Goal: Task Accomplishment & Management: Manage account settings

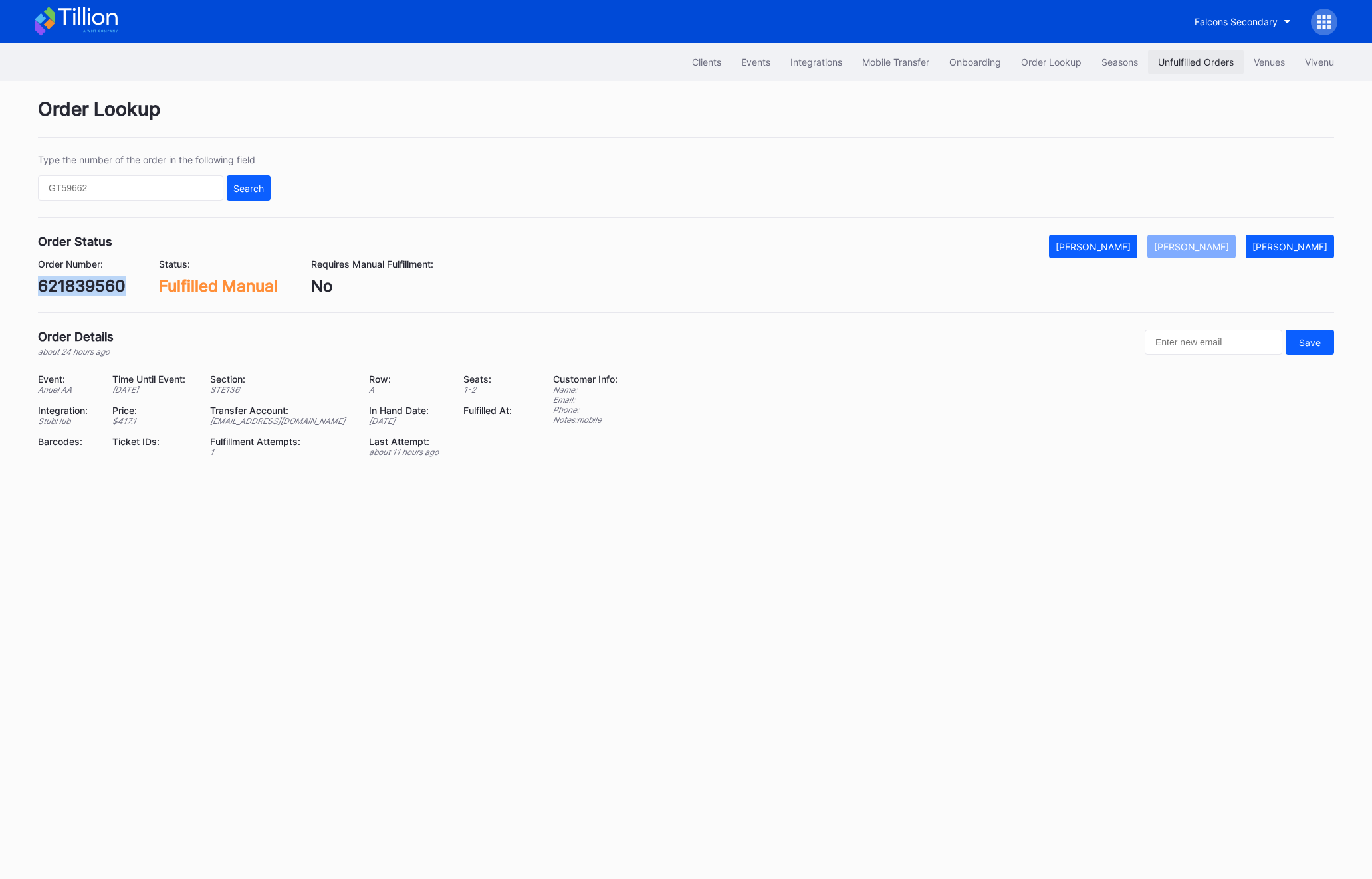
click at [1163, 60] on div "Unfulfilled Orders" at bounding box center [1196, 62] width 76 height 12
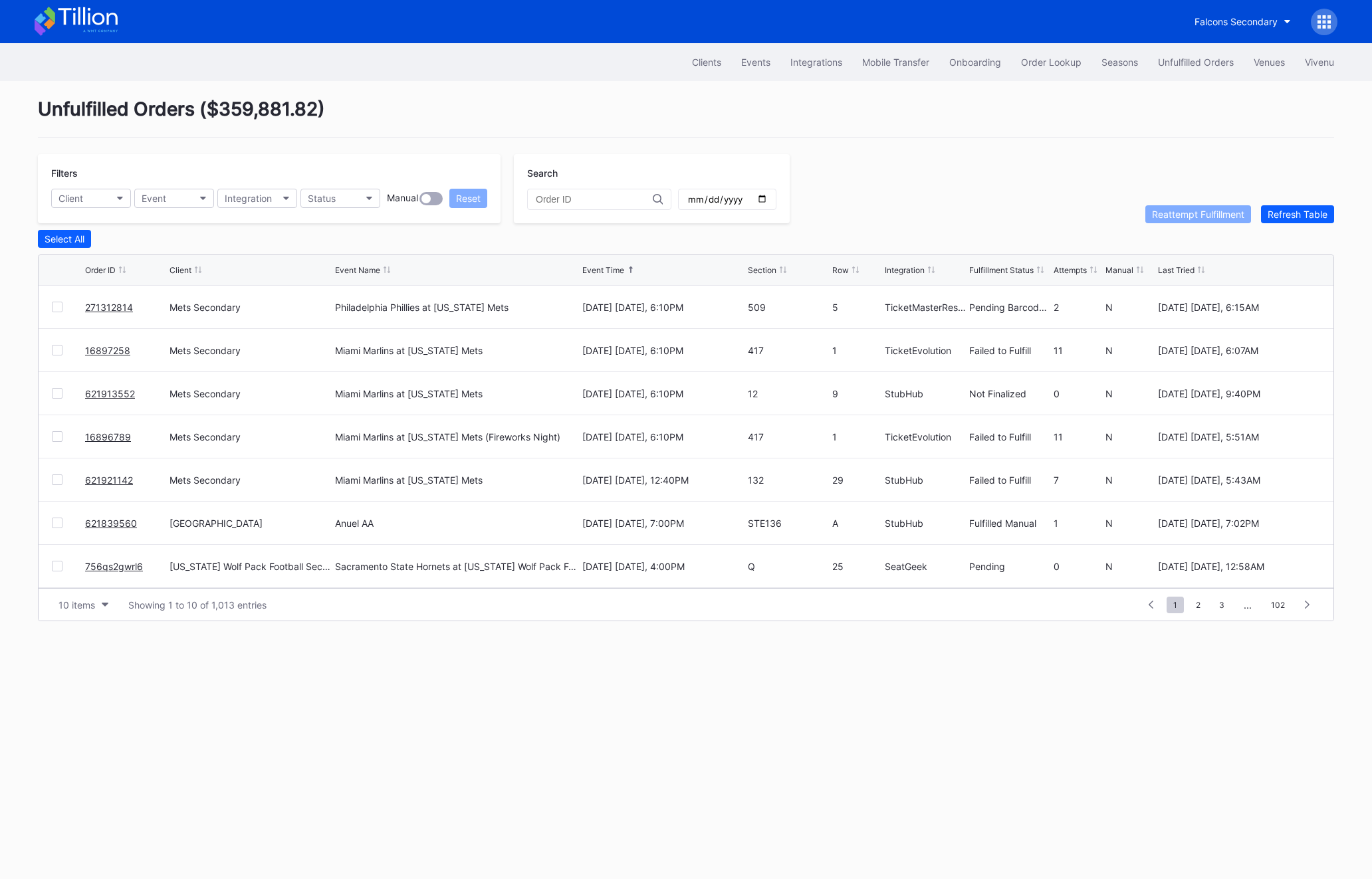
click at [1163, 60] on div "Unfulfilled Orders" at bounding box center [1196, 62] width 76 height 12
click at [1266, 209] on button "Refresh Table" at bounding box center [1298, 215] width 73 height 18
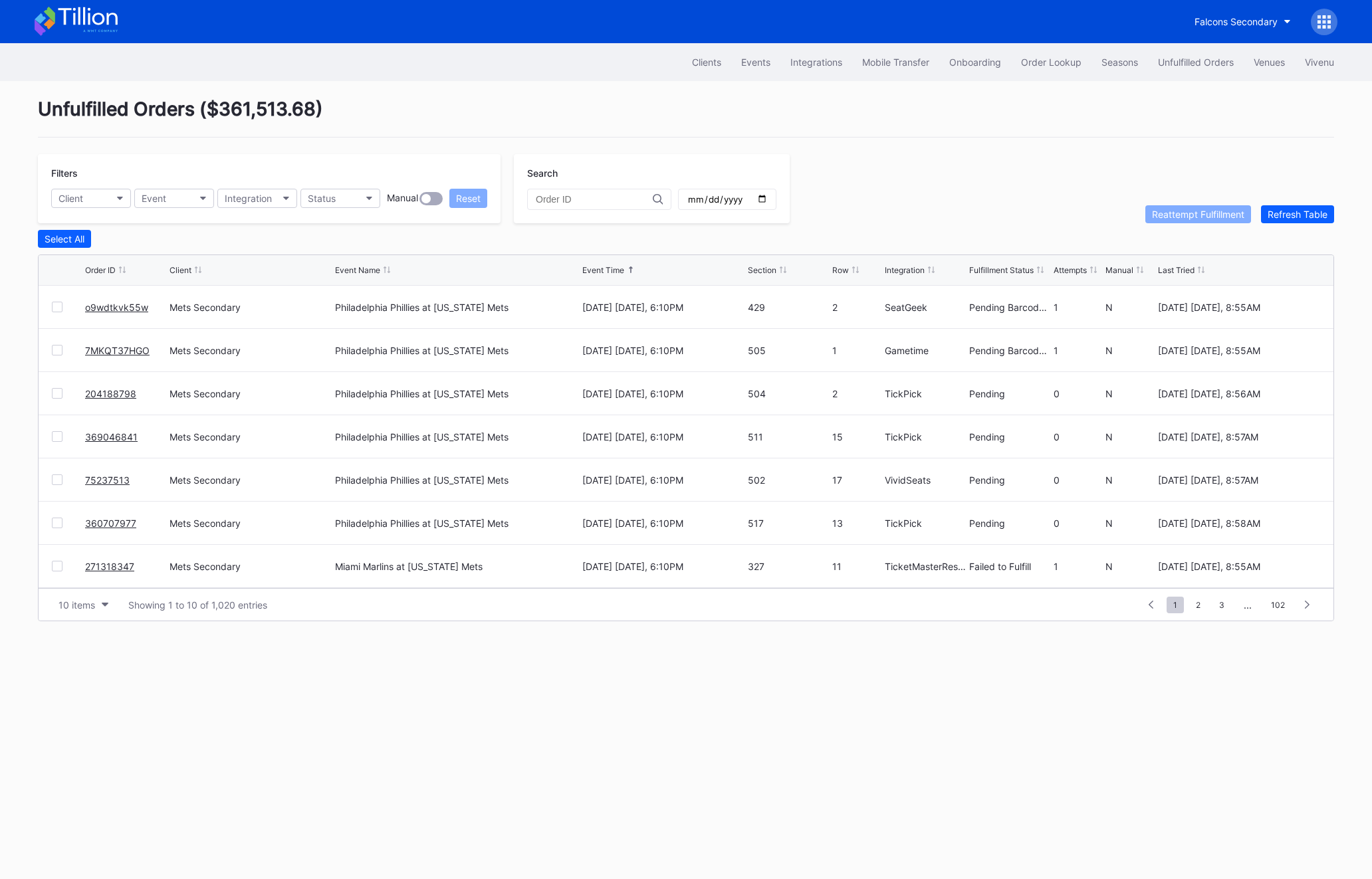
click at [58, 565] on div at bounding box center [57, 566] width 11 height 11
click at [1197, 214] on div "Reattempt Fulfillment" at bounding box center [1198, 214] width 92 height 12
click at [333, 190] on button "Status" at bounding box center [340, 199] width 80 height 20
click at [344, 250] on div "Failed to Fulfill" at bounding box center [377, 257] width 155 height 24
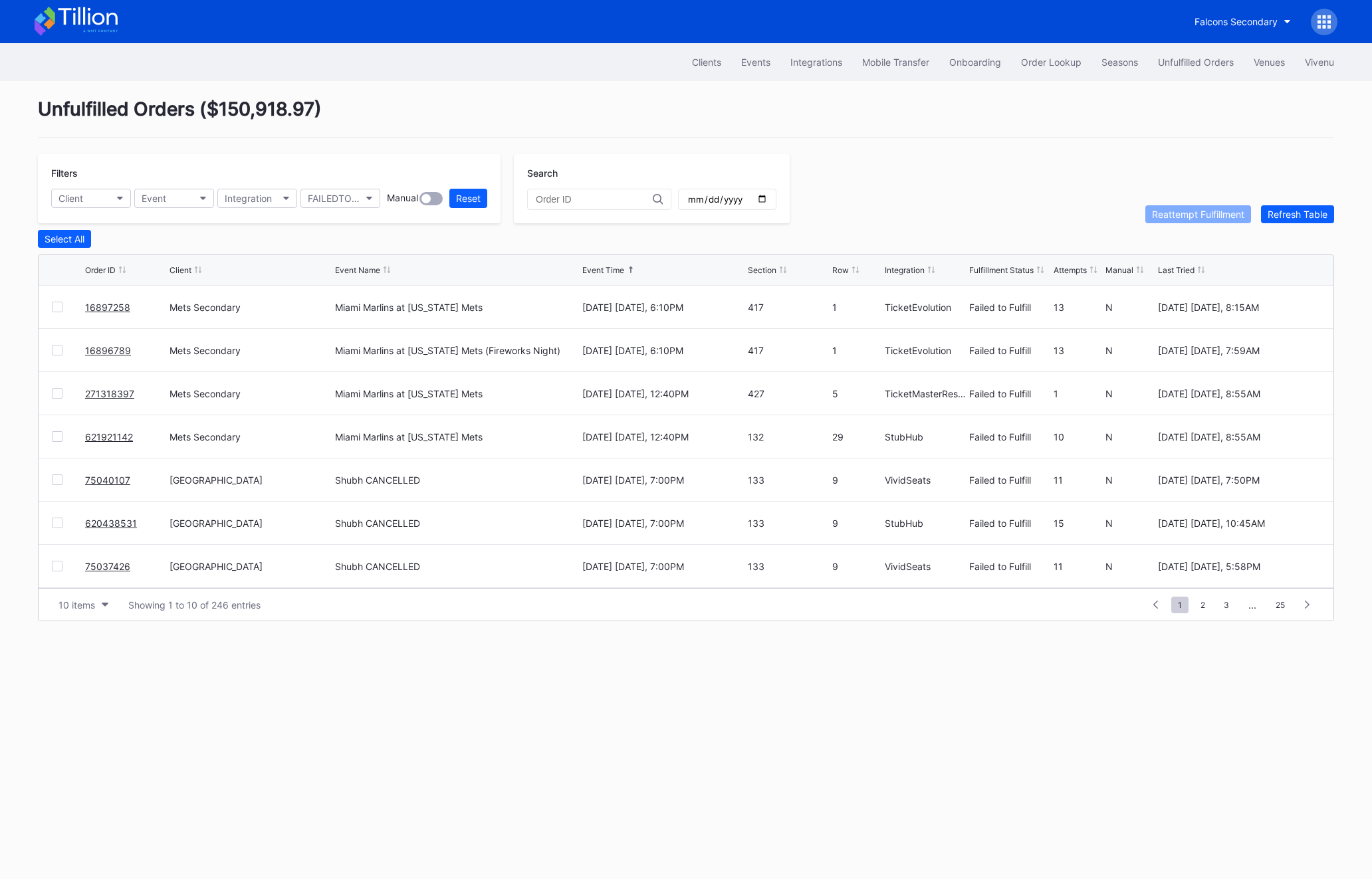
click at [55, 310] on div at bounding box center [57, 307] width 11 height 11
click at [58, 345] on div at bounding box center [57, 351] width 11 height 11
click at [57, 442] on div "621921142 Mets Secondary Miami Marlins at [US_STATE][GEOGRAPHIC_DATA] [DATE] [D…" at bounding box center [686, 437] width 1295 height 43
click at [57, 438] on div at bounding box center [57, 436] width 11 height 11
click at [55, 393] on div at bounding box center [57, 393] width 11 height 11
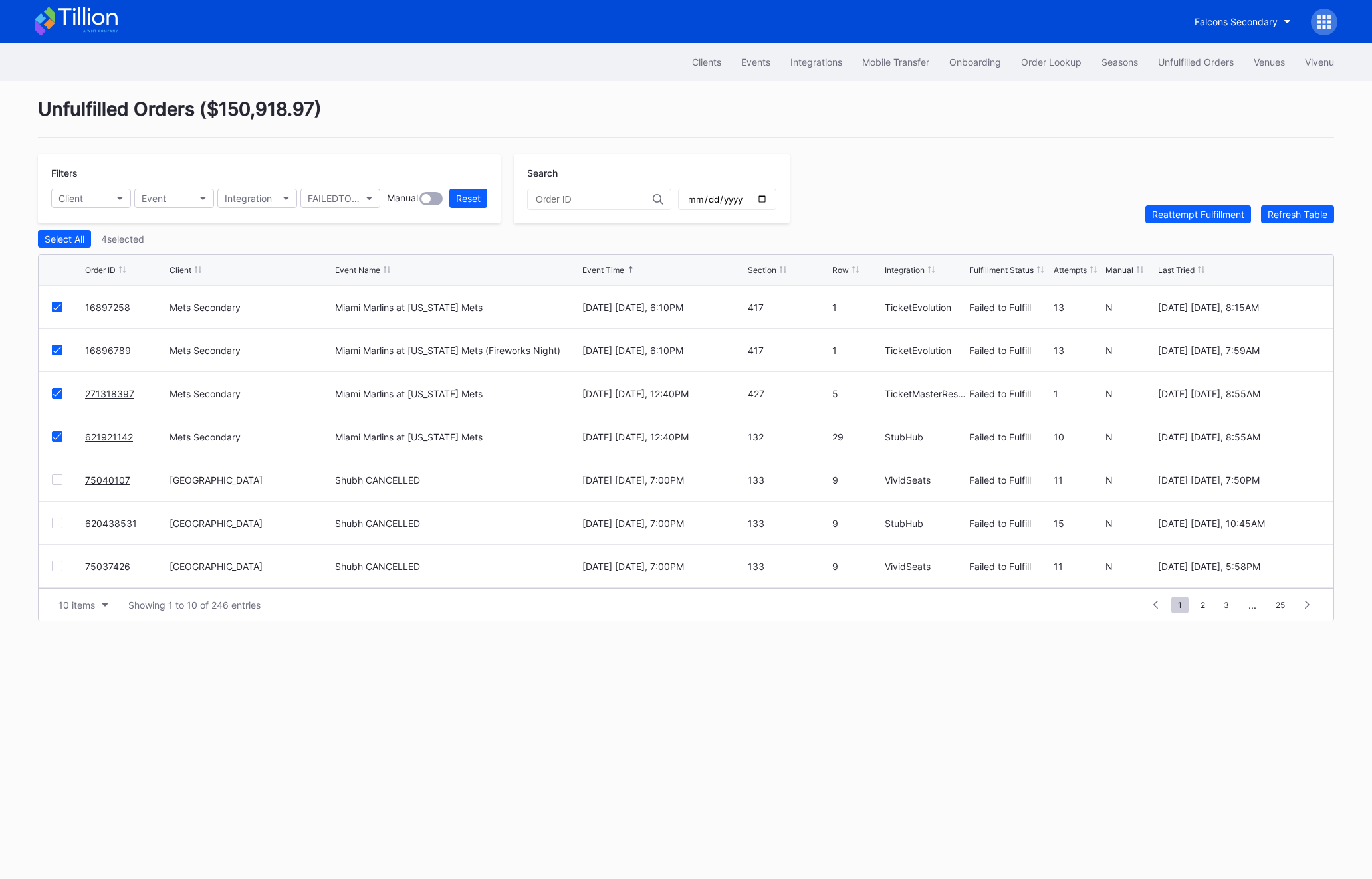
click at [1198, 223] on div "Unfulfilled Orders ( $150,918.97 ) Filters Client Event Integration FAILEDTOFUL…" at bounding box center [686, 359] width 1329 height 557
click at [1198, 214] on div "Reattempt Fulfillment" at bounding box center [1198, 214] width 92 height 12
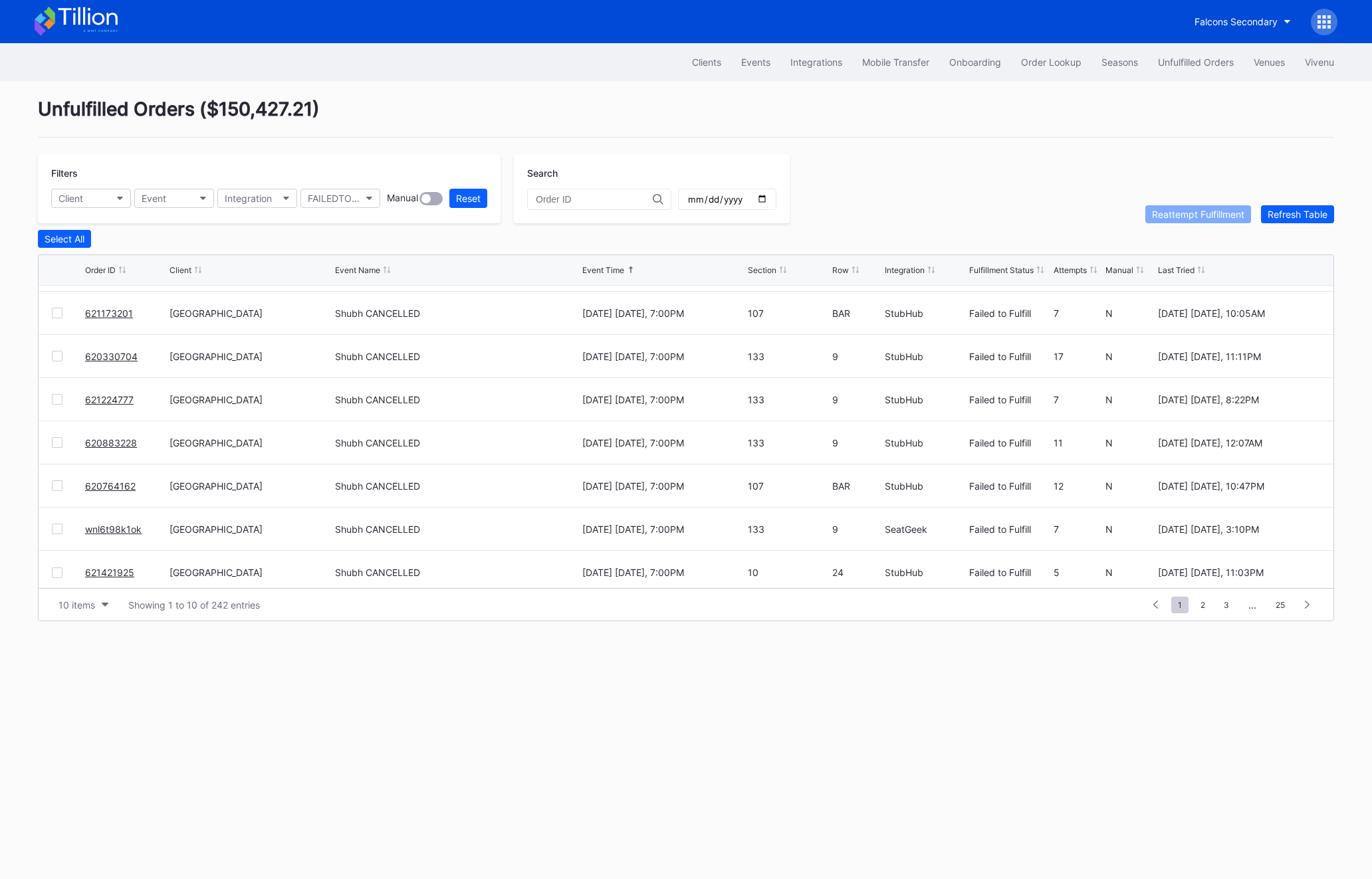
scroll to position [129, 0]
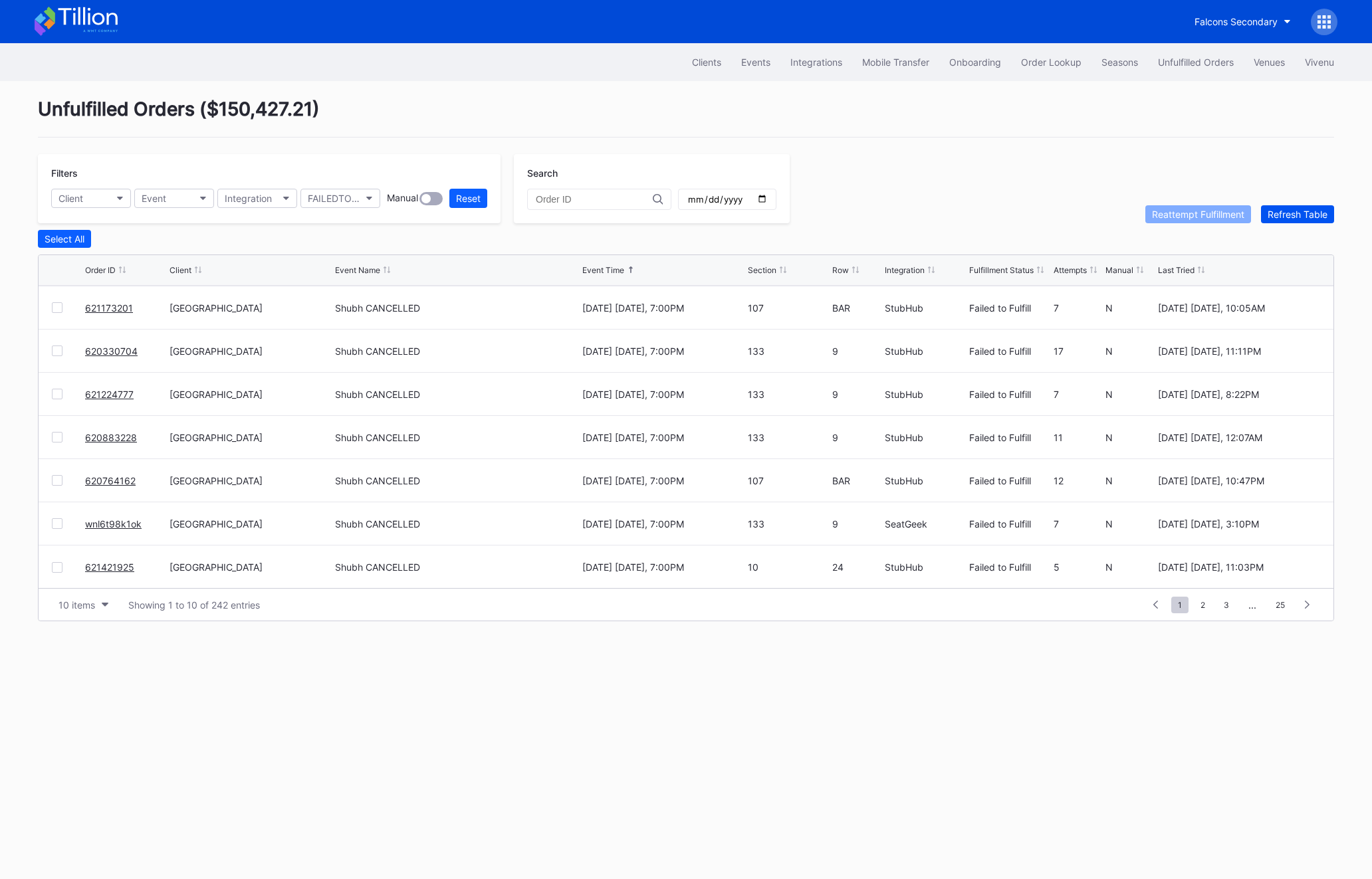
click at [1280, 221] on button "Refresh Table" at bounding box center [1298, 215] width 73 height 18
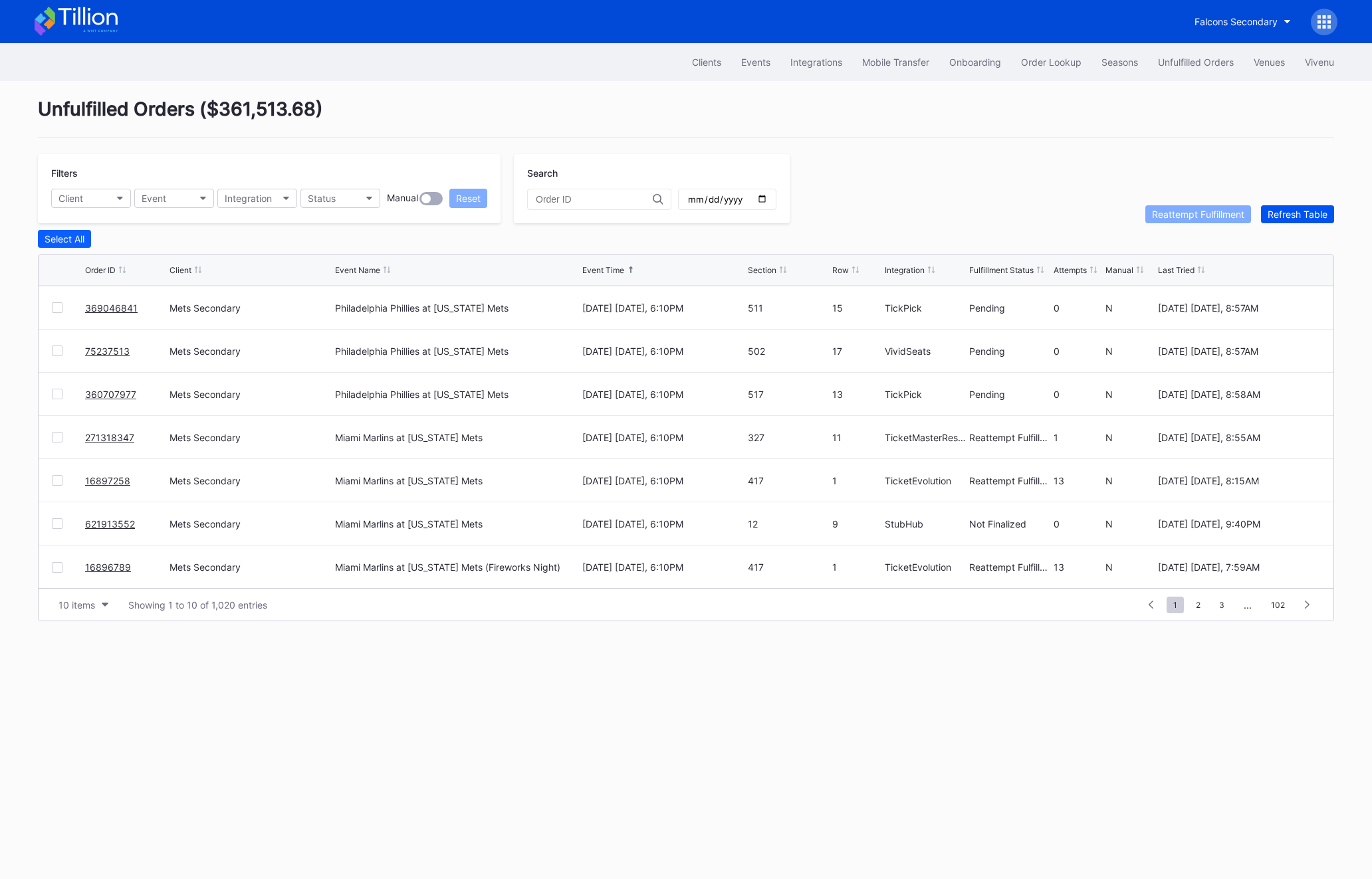
scroll to position [0, 0]
click at [1280, 221] on button "Refresh Table" at bounding box center [1298, 215] width 73 height 18
click at [1304, 206] on button "Refresh Table" at bounding box center [1298, 215] width 73 height 18
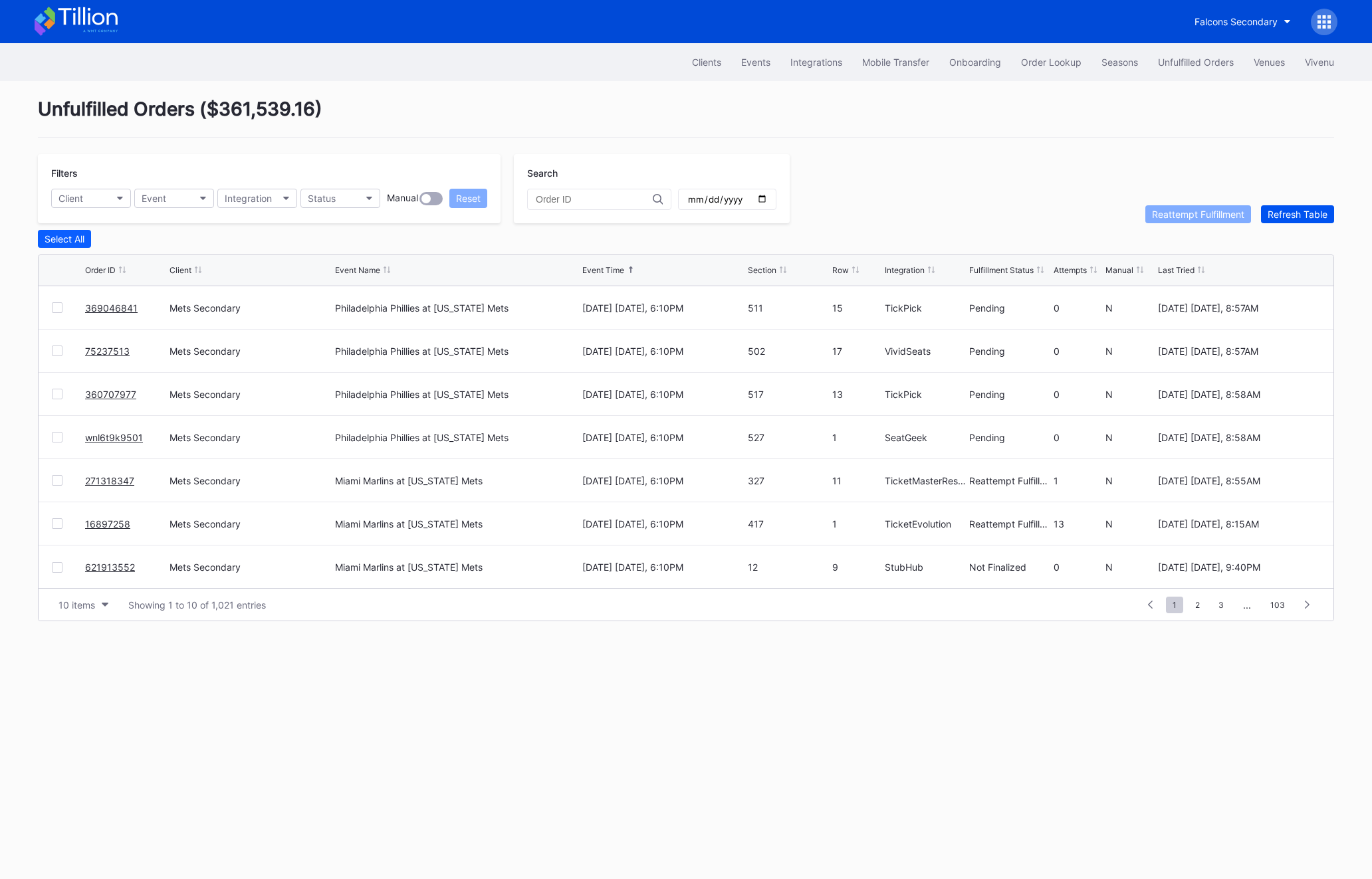
click at [1304, 206] on button "Refresh Table" at bounding box center [1298, 215] width 73 height 18
click at [1338, 210] on div "Unfulfilled Orders ( $361,809.48 ) Filters Client Event Integration Status Manu…" at bounding box center [686, 359] width 1329 height 557
click at [1304, 216] on div "Refresh Table" at bounding box center [1297, 214] width 60 height 12
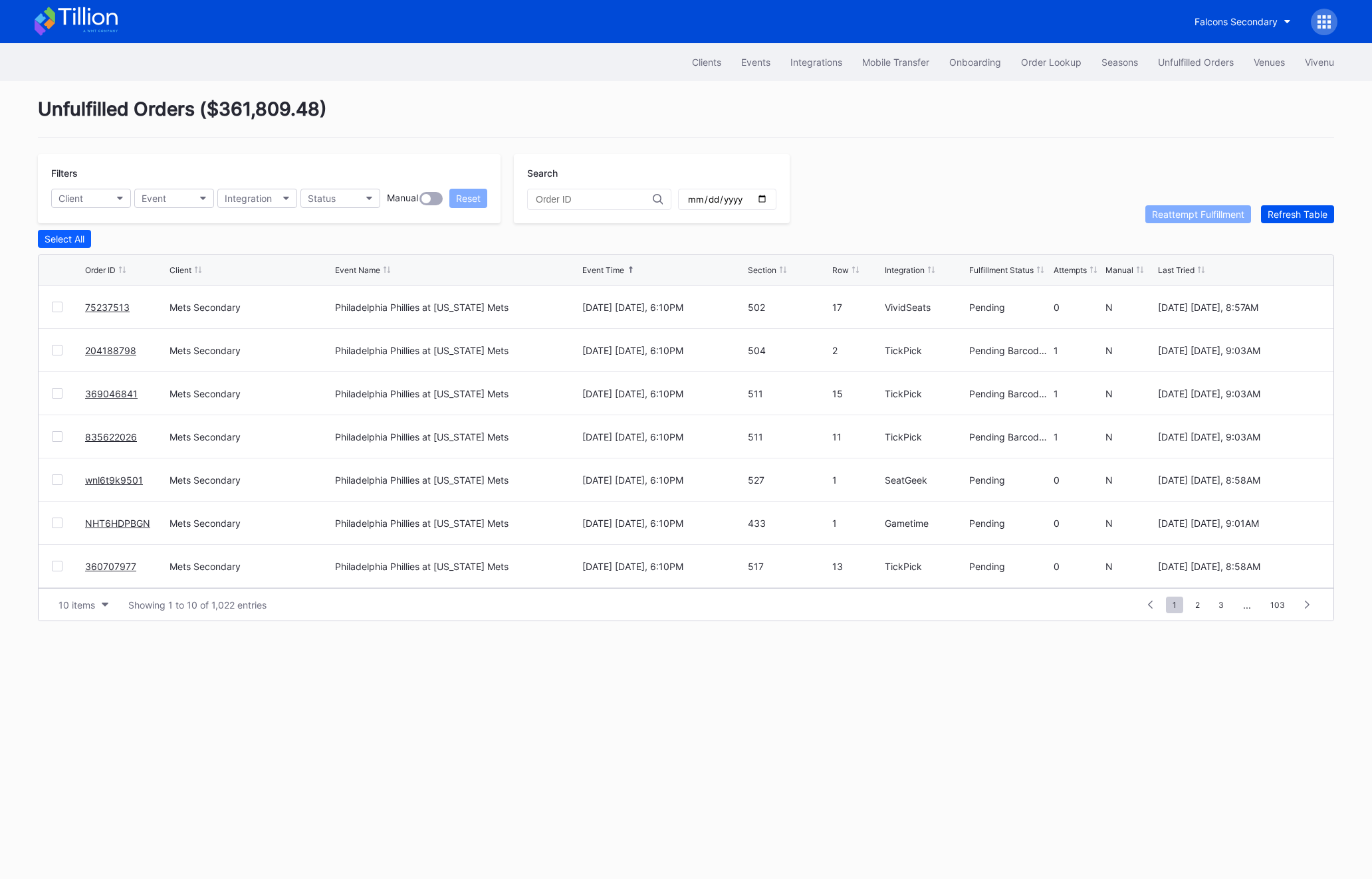
click at [1304, 216] on div "Refresh Table" at bounding box center [1297, 214] width 60 height 12
